Goal: Transaction & Acquisition: Purchase product/service

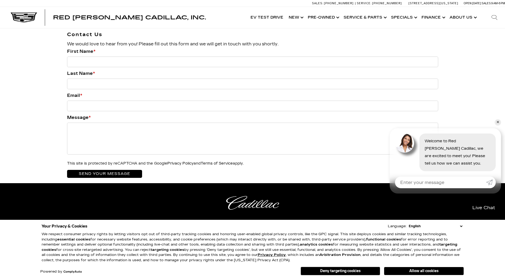
scroll to position [637, 0]
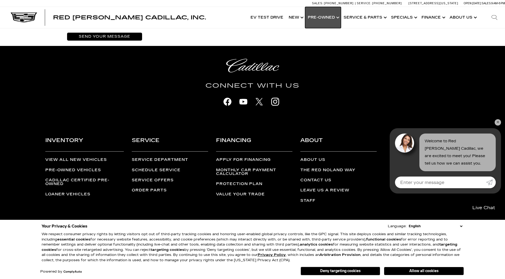
click at [329, 16] on link "Show Pre-Owned" at bounding box center [323, 17] width 36 height 21
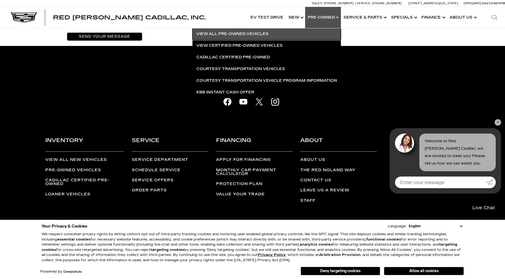
click at [261, 36] on link "View All Pre-Owned Vehicles" at bounding box center [267, 34] width 149 height 12
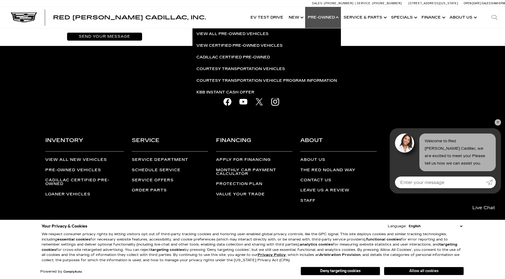
click at [449, 271] on button "Allow all cookies" at bounding box center [424, 271] width 80 height 8
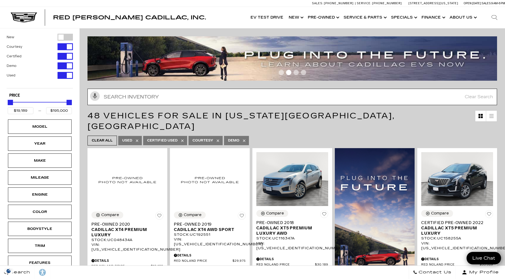
click at [173, 92] on input "text" at bounding box center [293, 97] width 410 height 16
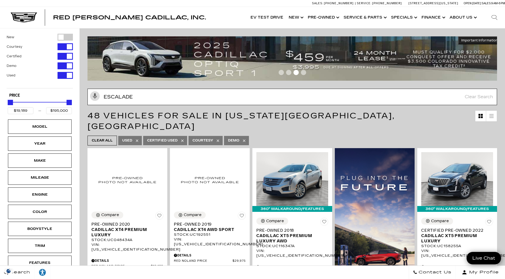
type input "escalade"
type input "$50,189"
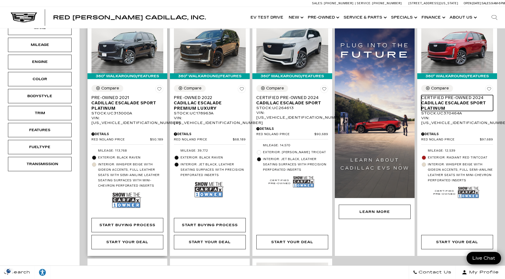
scroll to position [27, 0]
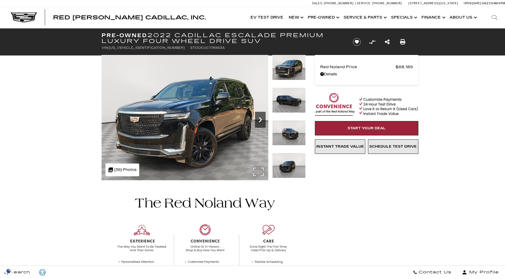
click at [264, 119] on icon "Next" at bounding box center [260, 119] width 11 height 11
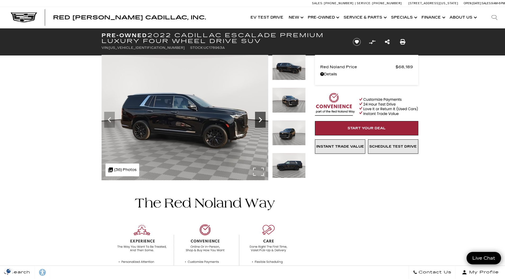
click at [264, 119] on icon "Next" at bounding box center [260, 119] width 11 height 11
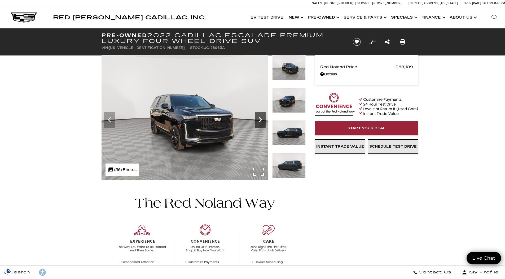
click at [264, 119] on icon "Next" at bounding box center [260, 119] width 11 height 11
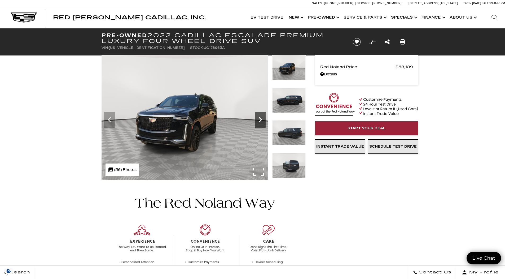
click at [258, 117] on icon "Next" at bounding box center [260, 119] width 11 height 11
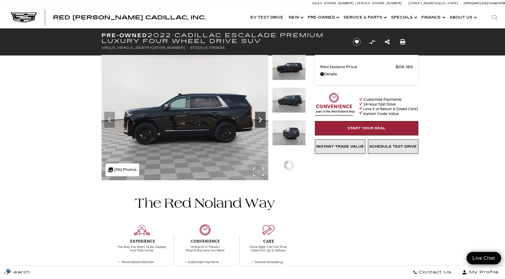
click at [258, 117] on icon "Next" at bounding box center [260, 119] width 11 height 11
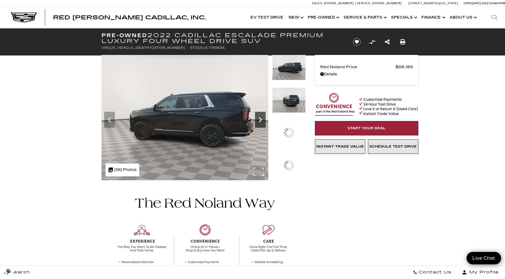
click at [258, 117] on icon "Next" at bounding box center [260, 119] width 11 height 11
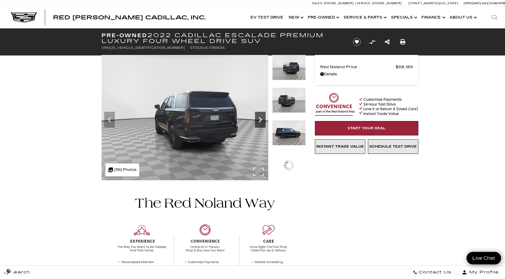
click at [258, 117] on icon "Next" at bounding box center [260, 119] width 11 height 11
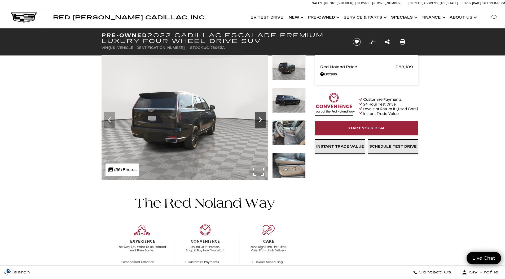
click at [258, 117] on icon "Next" at bounding box center [260, 119] width 11 height 11
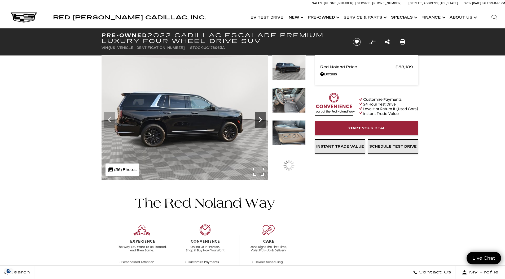
click at [258, 117] on icon "Next" at bounding box center [260, 119] width 11 height 11
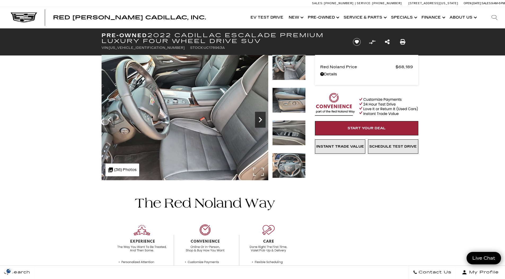
click at [258, 117] on icon "Next" at bounding box center [260, 119] width 11 height 11
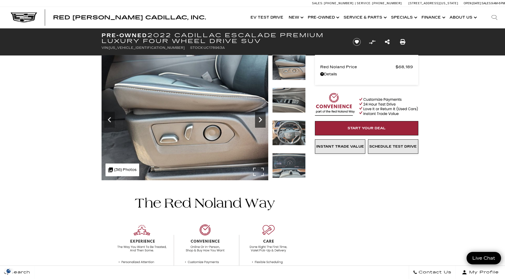
click at [258, 117] on icon "Next" at bounding box center [260, 119] width 11 height 11
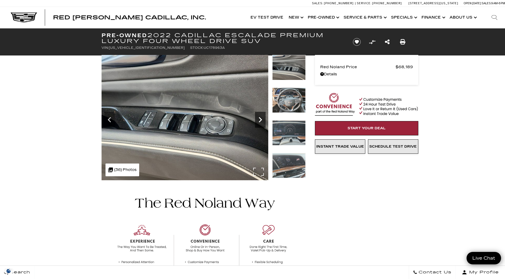
click at [263, 119] on icon "Next" at bounding box center [260, 119] width 11 height 11
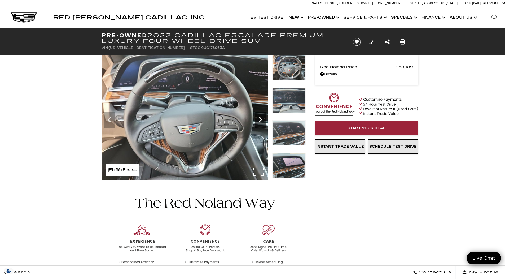
click at [263, 119] on icon "Next" at bounding box center [260, 119] width 11 height 11
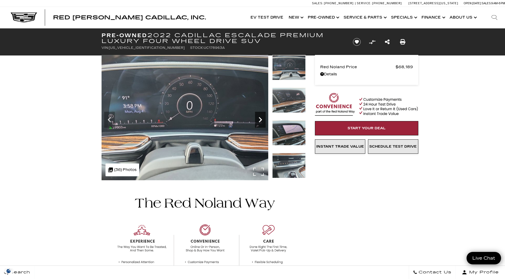
click at [263, 119] on icon "Next" at bounding box center [260, 119] width 11 height 11
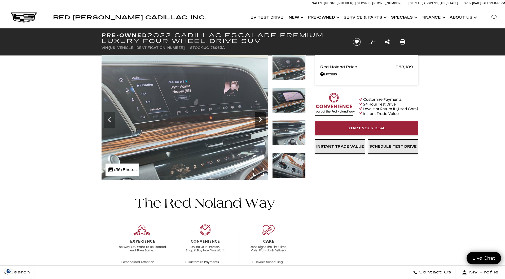
click at [263, 119] on icon "Next" at bounding box center [260, 119] width 11 height 11
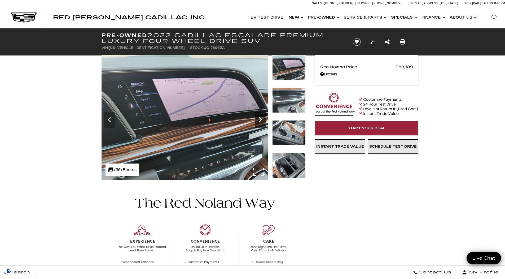
click at [263, 119] on icon "Next" at bounding box center [260, 119] width 11 height 11
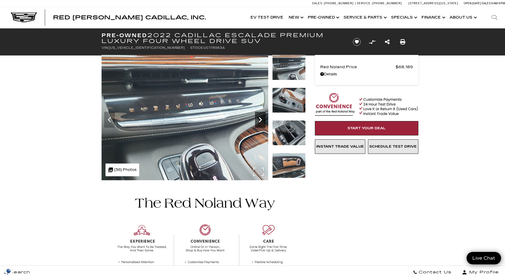
click at [260, 118] on icon "Next" at bounding box center [260, 119] width 3 height 5
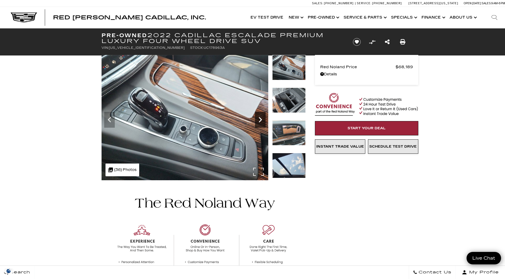
click at [260, 118] on icon "Next" at bounding box center [260, 119] width 3 height 5
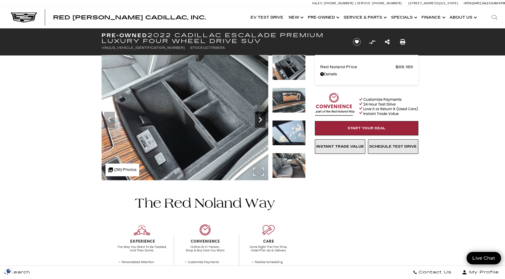
click at [260, 118] on icon "Next" at bounding box center [260, 119] width 3 height 5
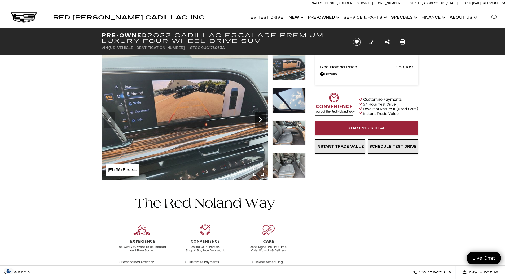
click at [260, 118] on icon "Next" at bounding box center [260, 119] width 3 height 5
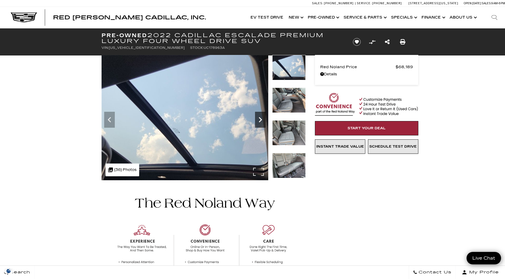
click at [260, 118] on icon "Next" at bounding box center [260, 119] width 3 height 5
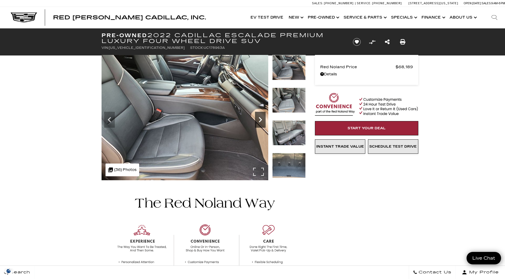
click at [260, 118] on icon "Next" at bounding box center [260, 119] width 3 height 5
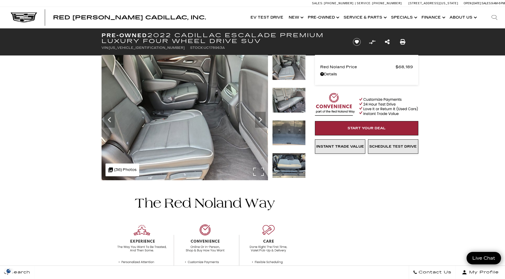
click at [258, 169] on img at bounding box center [184, 117] width 167 height 125
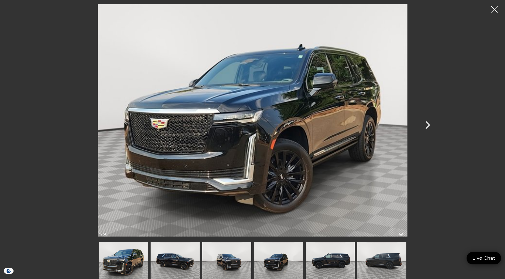
scroll to position [80, 0]
click at [428, 121] on icon "Next" at bounding box center [428, 125] width 16 height 16
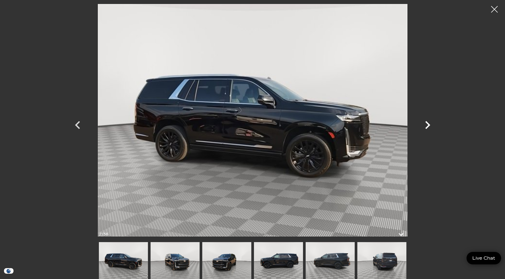
click at [428, 124] on icon "Next" at bounding box center [427, 125] width 5 height 8
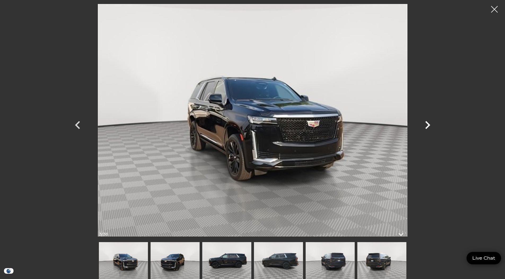
click at [428, 124] on icon "Next" at bounding box center [427, 125] width 5 height 8
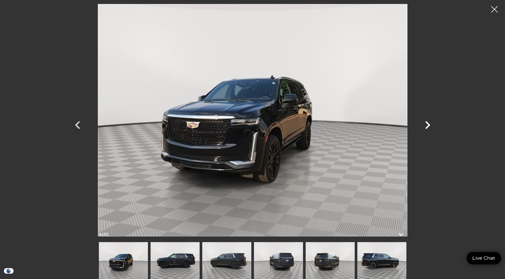
click at [428, 124] on icon "Next" at bounding box center [427, 125] width 5 height 8
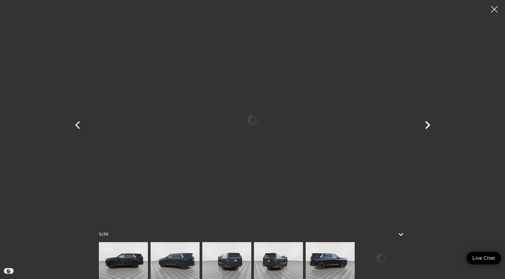
click at [428, 124] on icon "Next" at bounding box center [427, 125] width 5 height 8
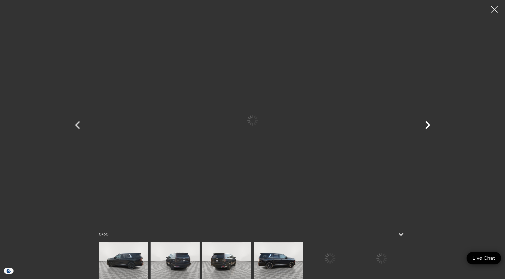
click at [428, 124] on icon "Next" at bounding box center [427, 125] width 5 height 8
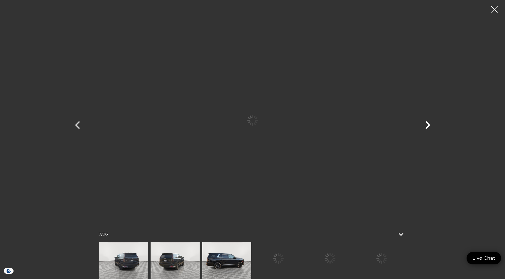
click at [428, 124] on icon "Next" at bounding box center [427, 125] width 5 height 8
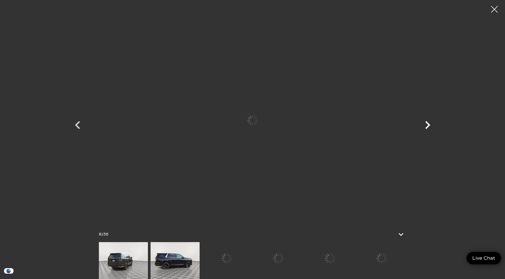
click at [428, 124] on icon "Next" at bounding box center [427, 125] width 5 height 8
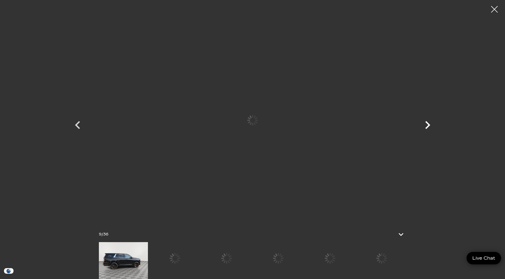
click at [428, 124] on icon "Next" at bounding box center [427, 125] width 5 height 8
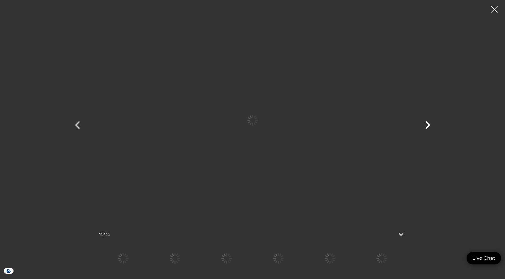
click at [428, 124] on icon "Next" at bounding box center [427, 125] width 5 height 8
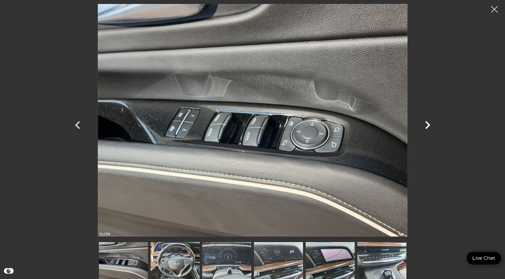
click at [428, 124] on icon "Next" at bounding box center [427, 125] width 5 height 8
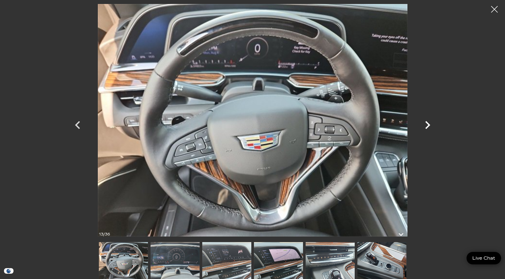
click at [428, 124] on icon "Next" at bounding box center [427, 125] width 5 height 8
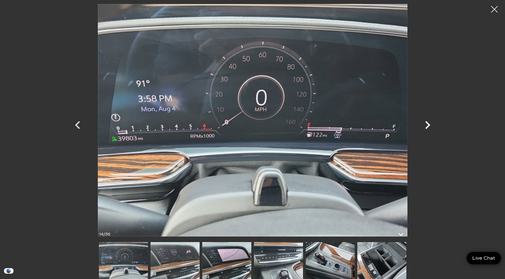
click at [428, 124] on icon "Next" at bounding box center [427, 125] width 5 height 8
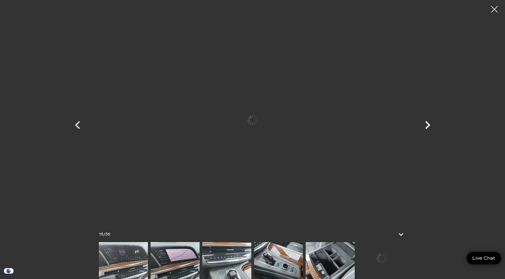
click at [428, 124] on icon "Next" at bounding box center [427, 125] width 5 height 8
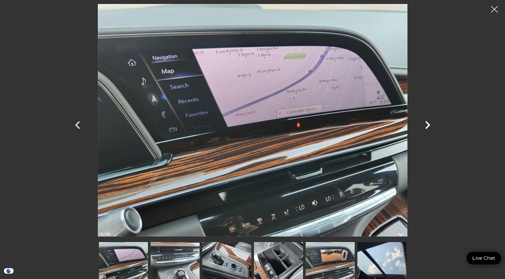
click at [428, 124] on icon "Next" at bounding box center [427, 125] width 5 height 8
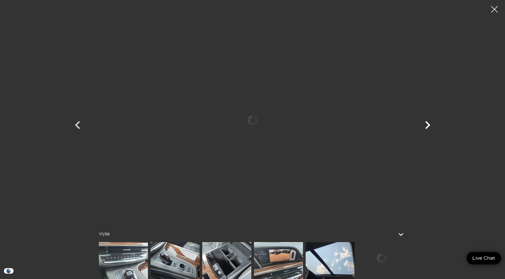
click at [428, 124] on icon "Next" at bounding box center [427, 125] width 5 height 8
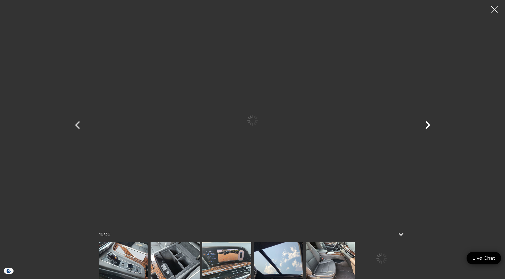
click at [428, 124] on icon "Next" at bounding box center [427, 125] width 5 height 8
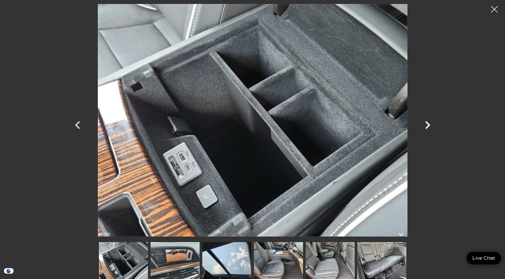
click at [428, 124] on icon "Next" at bounding box center [427, 125] width 5 height 8
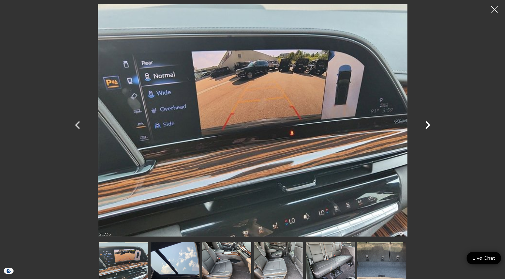
click at [428, 124] on icon "Next" at bounding box center [427, 125] width 5 height 8
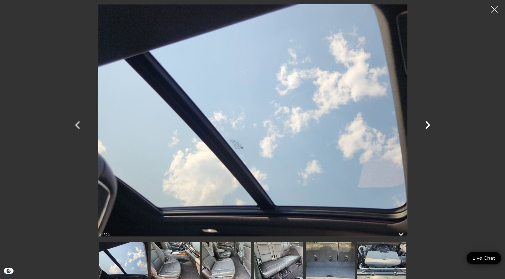
click at [428, 124] on icon "Next" at bounding box center [427, 125] width 5 height 8
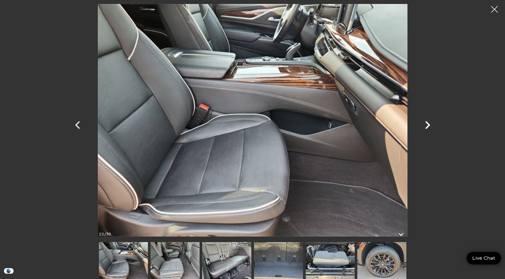
click at [428, 124] on icon "Next" at bounding box center [427, 125] width 5 height 8
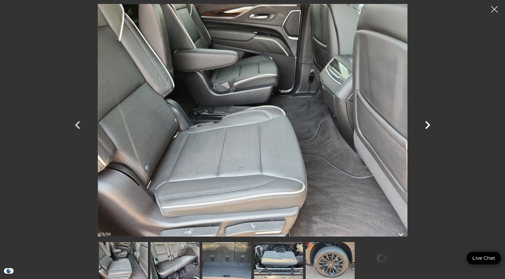
click at [428, 124] on icon "Next" at bounding box center [427, 125] width 5 height 8
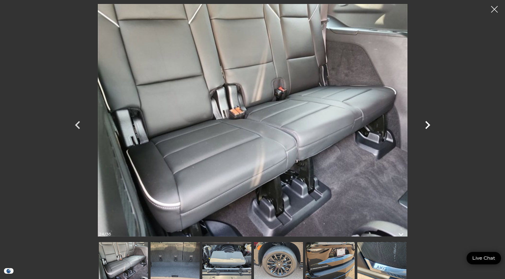
click at [428, 124] on icon "Next" at bounding box center [427, 125] width 5 height 8
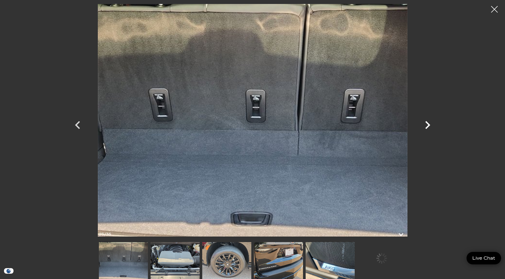
click at [428, 124] on icon "Next" at bounding box center [427, 125] width 5 height 8
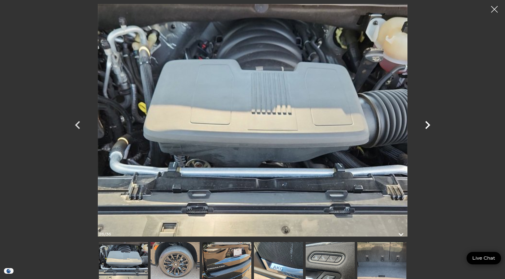
click at [428, 124] on icon "Next" at bounding box center [427, 125] width 5 height 8
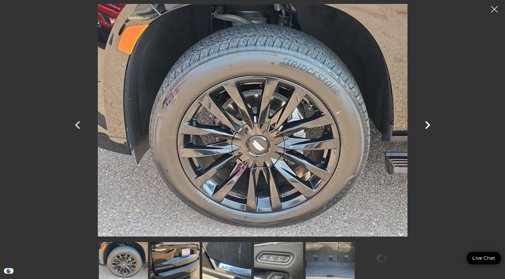
click at [428, 124] on icon "Next" at bounding box center [427, 125] width 5 height 8
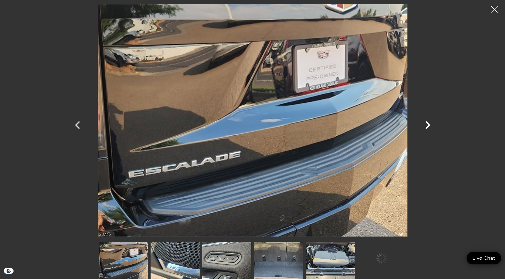
click at [428, 124] on icon "Next" at bounding box center [427, 125] width 5 height 8
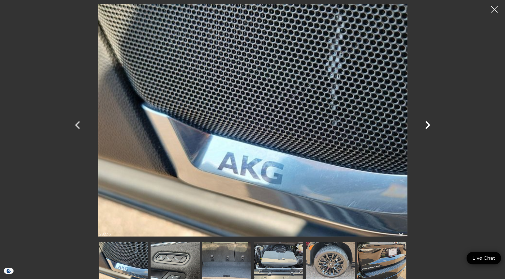
click at [428, 124] on icon "Next" at bounding box center [427, 125] width 5 height 8
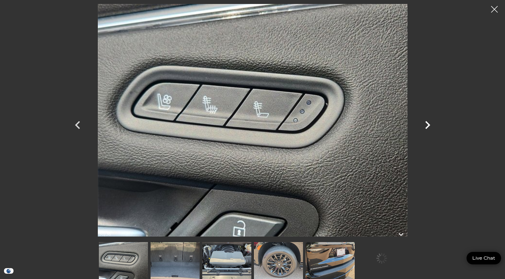
click at [428, 124] on icon "Next" at bounding box center [427, 125] width 5 height 8
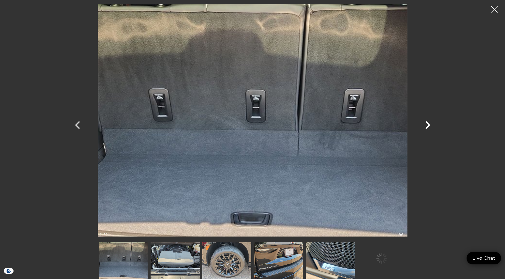
click at [428, 124] on icon "Next" at bounding box center [427, 125] width 5 height 8
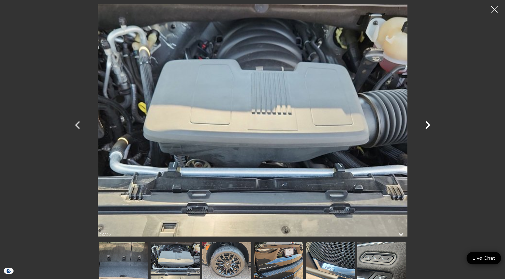
click at [428, 124] on icon "Next" at bounding box center [427, 125] width 5 height 8
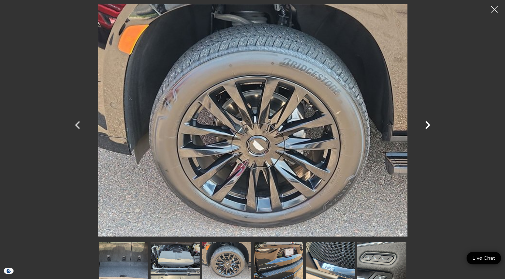
click at [428, 124] on icon "Next" at bounding box center [427, 125] width 5 height 8
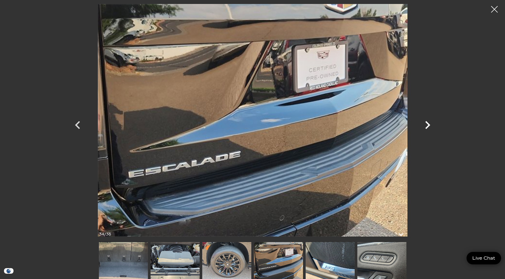
click at [428, 124] on icon "Next" at bounding box center [427, 125] width 5 height 8
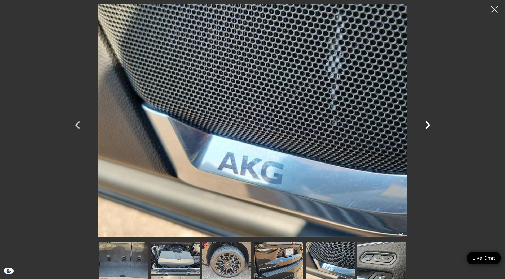
click at [428, 124] on icon "Next" at bounding box center [427, 125] width 5 height 8
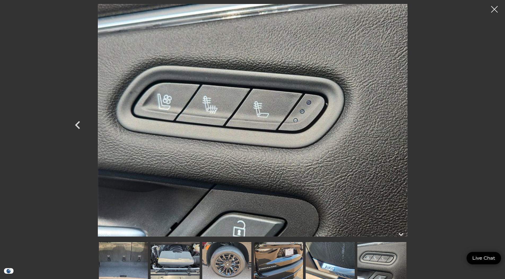
click at [428, 124] on div at bounding box center [252, 120] width 371 height 232
click at [496, 11] on div at bounding box center [495, 9] width 14 height 14
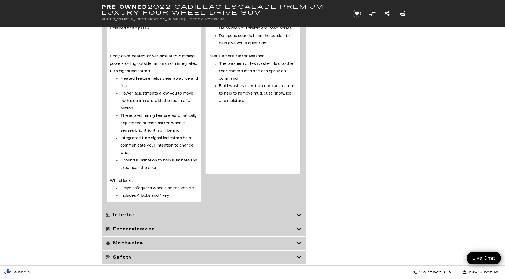
scroll to position [1326, 0]
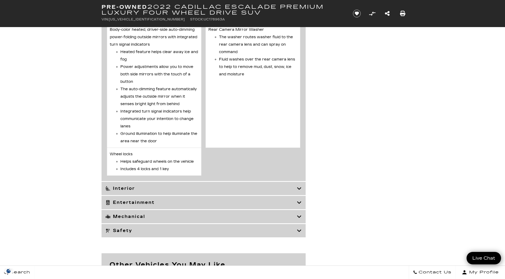
click at [145, 205] on h3 "Entertainment" at bounding box center [201, 202] width 191 height 5
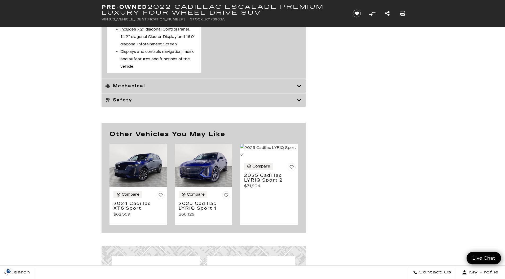
scroll to position [1565, 0]
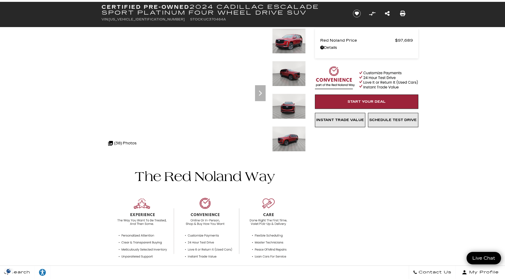
scroll to position [53, 0]
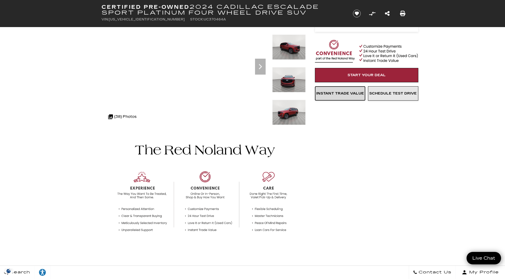
click at [334, 92] on span "Instant Trade Value" at bounding box center [340, 93] width 48 height 4
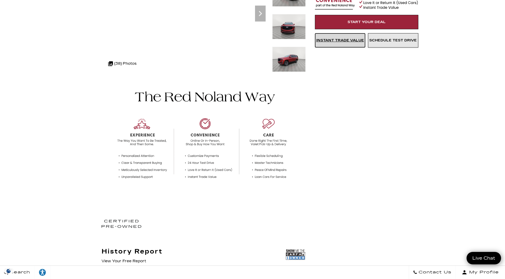
scroll to position [0, 0]
